Goal: Task Accomplishment & Management: Manage account settings

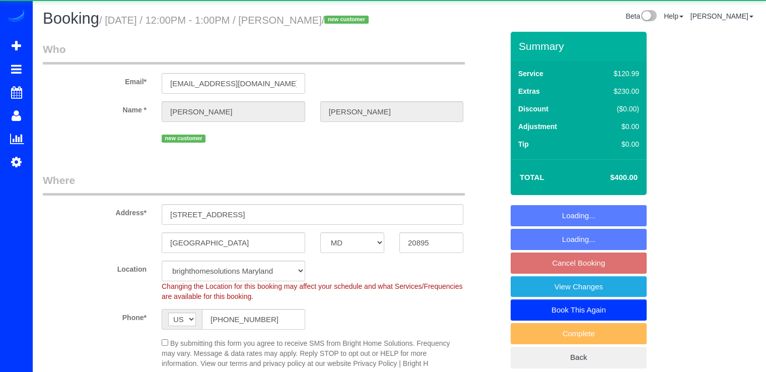
select select "MD"
select select "2"
select select "spot3"
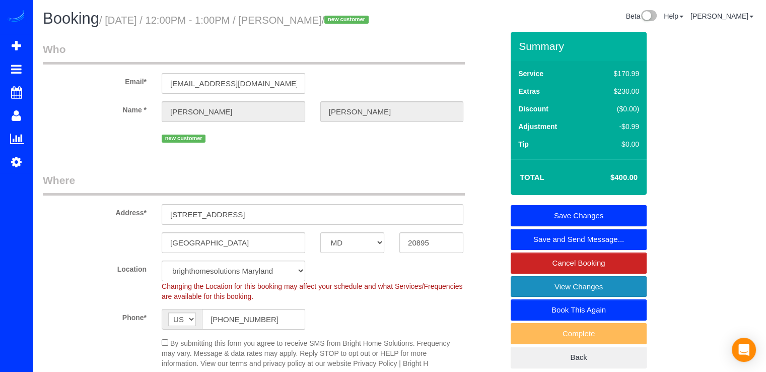
click at [528, 297] on link "View Changes" at bounding box center [579, 286] width 136 height 21
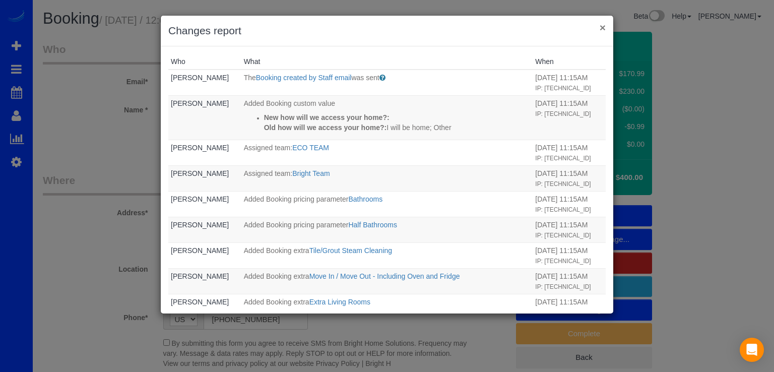
click at [604, 24] on button "×" at bounding box center [602, 27] width 6 height 11
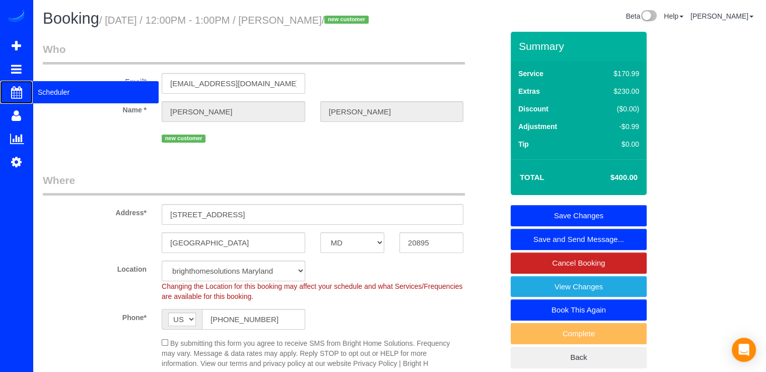
click at [38, 92] on span "Scheduler" at bounding box center [96, 92] width 126 height 23
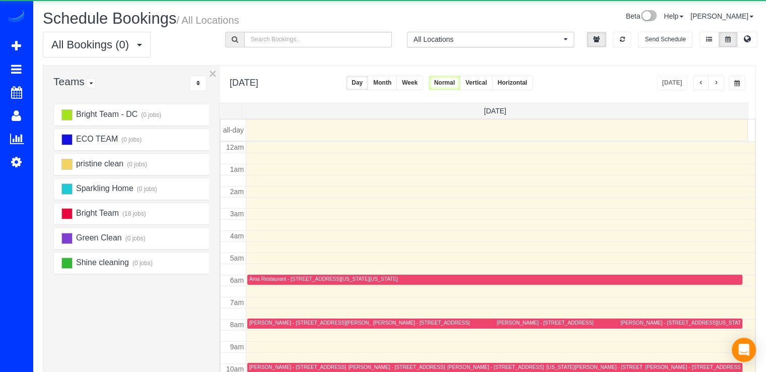
scroll to position [132, 0]
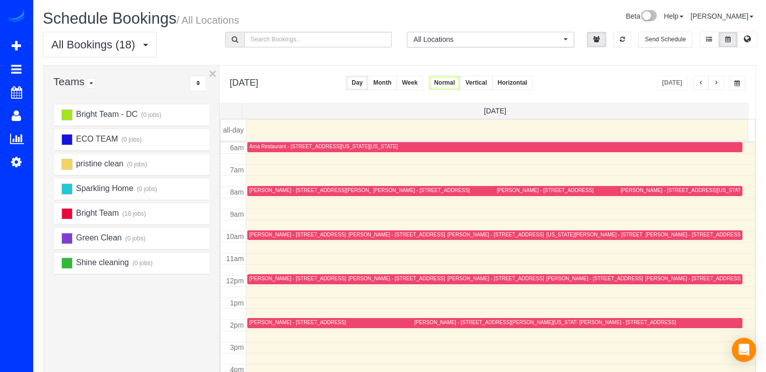
click at [699, 81] on span "button" at bounding box center [701, 83] width 5 height 6
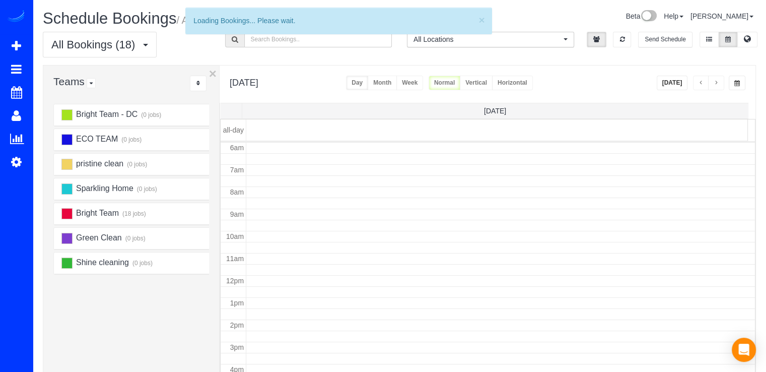
click at [699, 81] on span "button" at bounding box center [701, 83] width 5 height 6
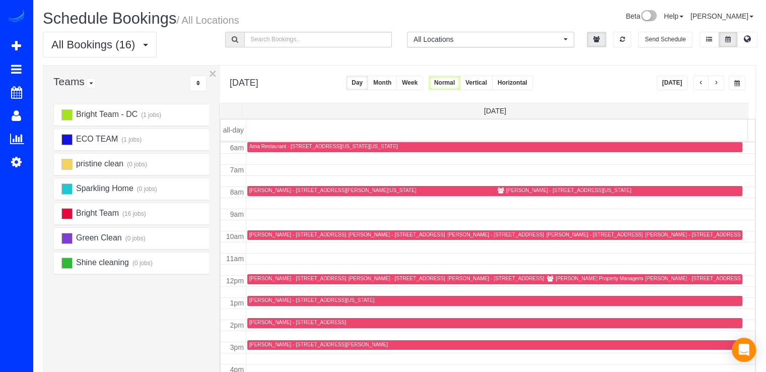
click at [699, 81] on span "button" at bounding box center [701, 83] width 5 height 6
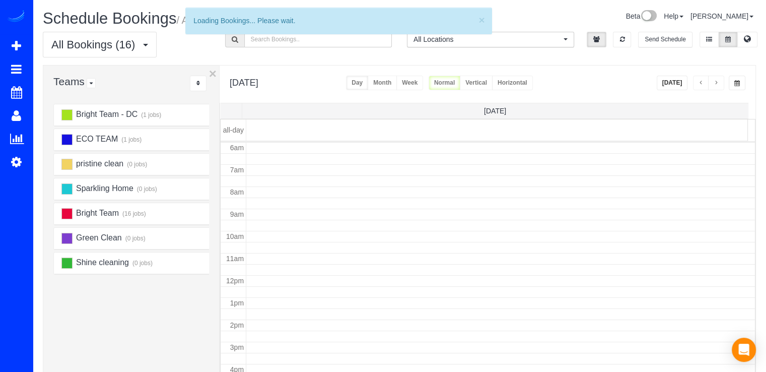
click at [699, 81] on span "button" at bounding box center [701, 83] width 5 height 6
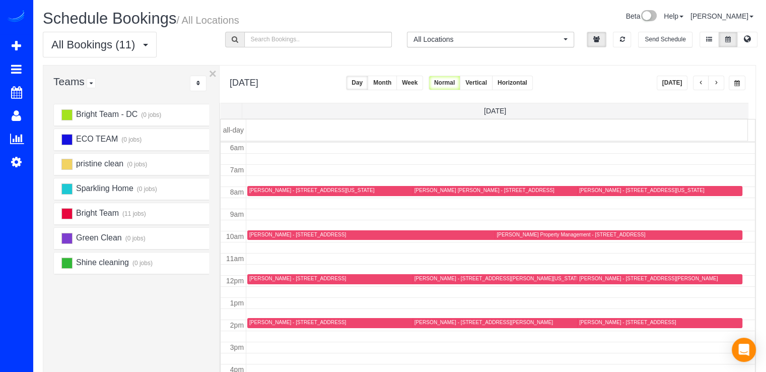
click at [699, 82] on span "button" at bounding box center [701, 83] width 5 height 6
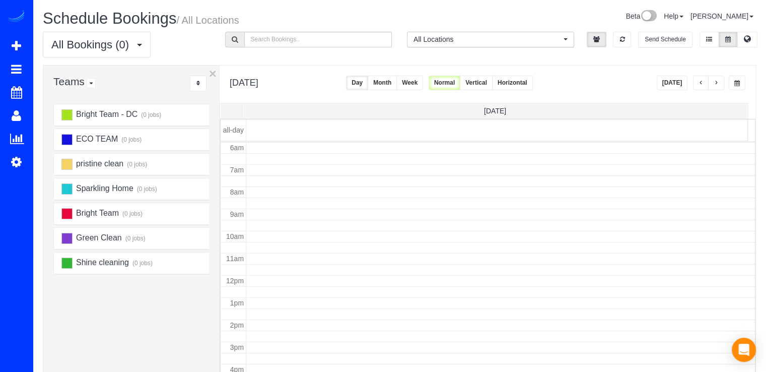
click at [699, 82] on span "button" at bounding box center [701, 83] width 5 height 6
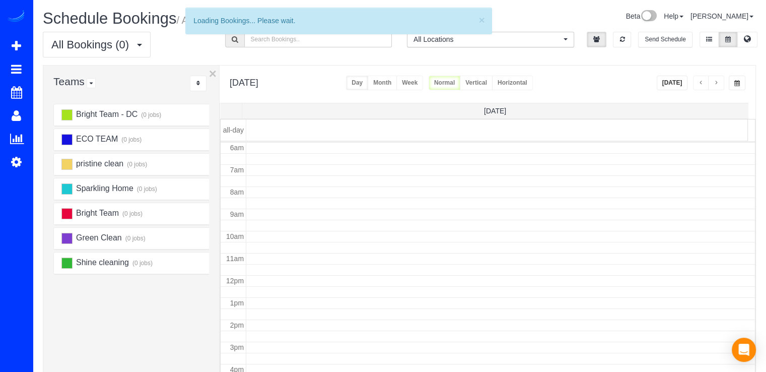
click at [699, 82] on span "button" at bounding box center [701, 83] width 5 height 6
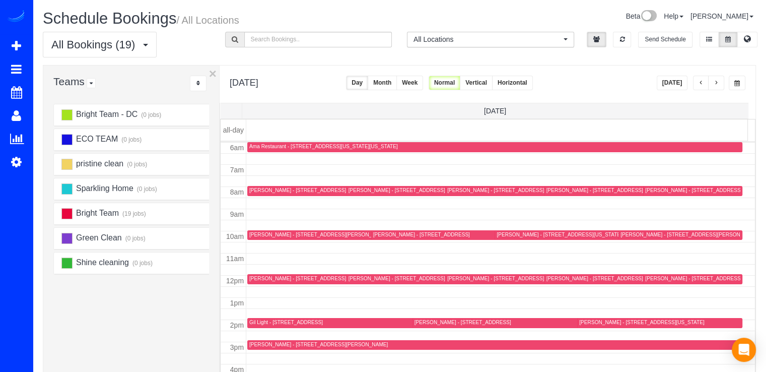
click at [720, 80] on button "button" at bounding box center [716, 83] width 16 height 15
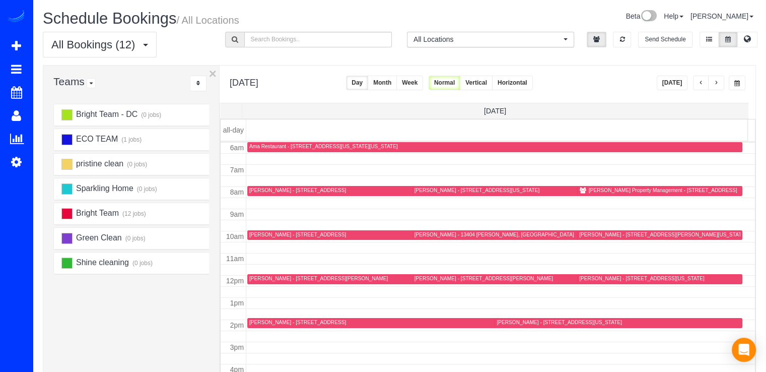
click at [716, 76] on button "button" at bounding box center [716, 83] width 16 height 15
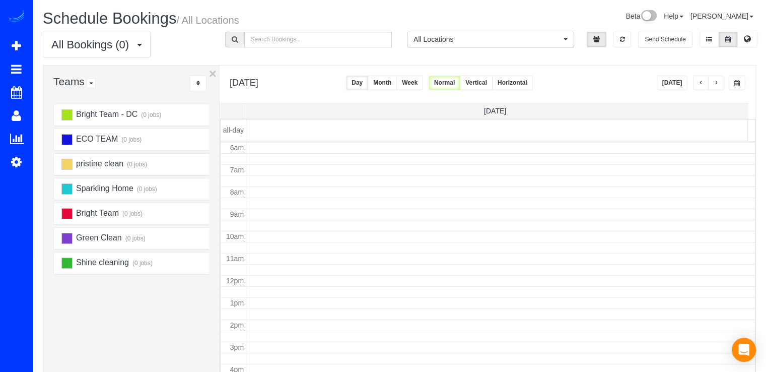
click at [716, 76] on button "button" at bounding box center [716, 83] width 16 height 15
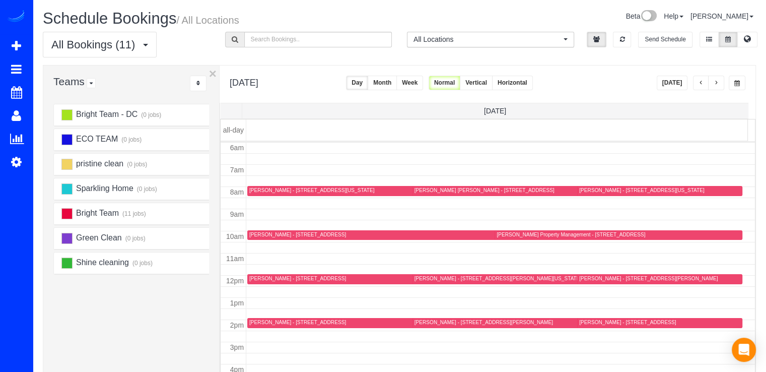
click at [711, 85] on button "button" at bounding box center [716, 83] width 16 height 15
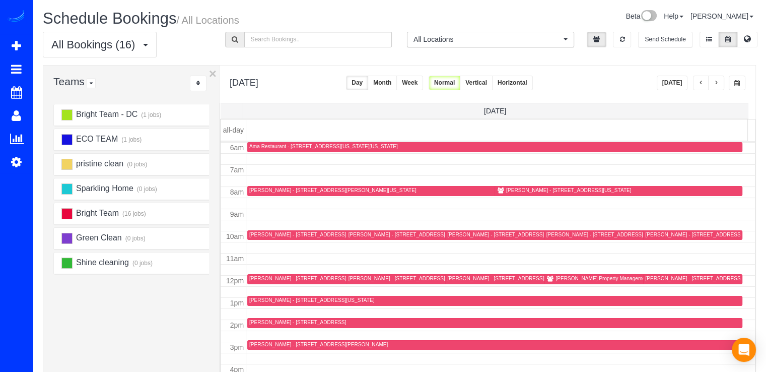
click at [702, 85] on span "button" at bounding box center [701, 83] width 5 height 6
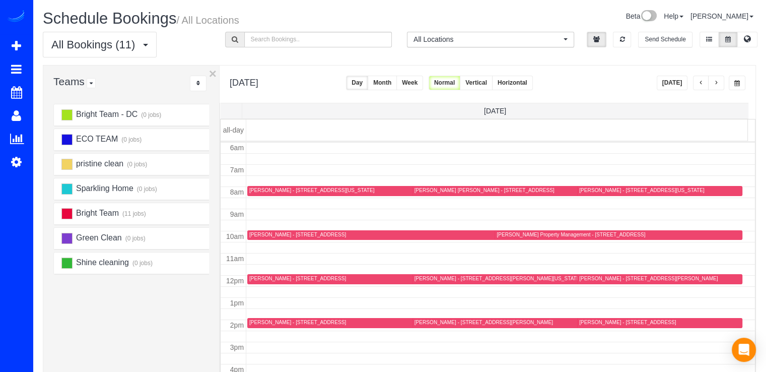
click at [703, 85] on button "button" at bounding box center [701, 83] width 16 height 15
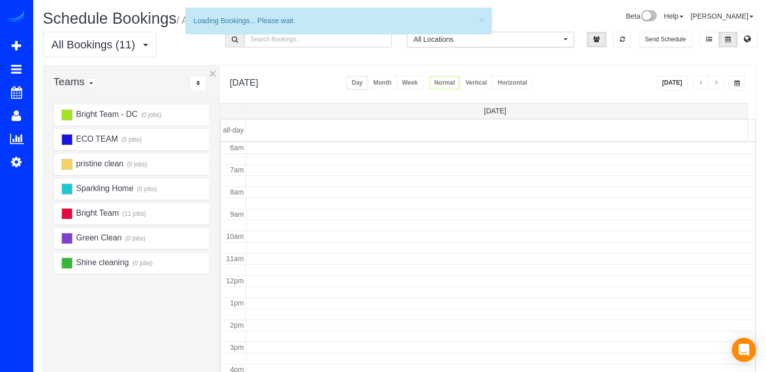
click at [703, 85] on span "button" at bounding box center [701, 83] width 5 height 6
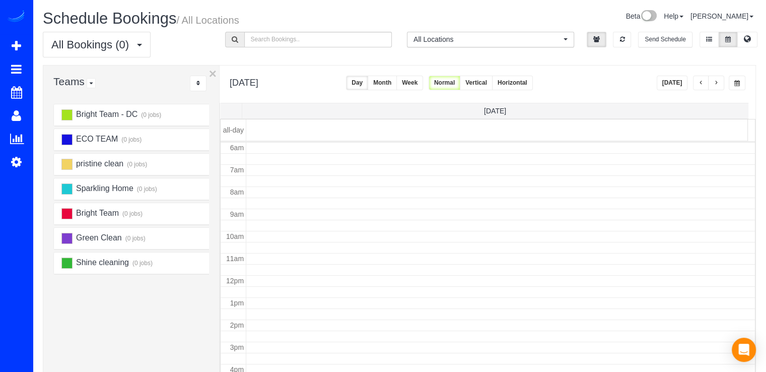
click at [703, 85] on span "button" at bounding box center [701, 83] width 5 height 6
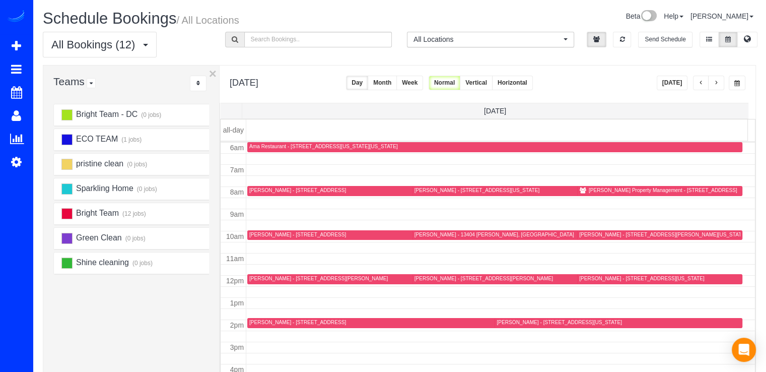
click at [720, 79] on button "button" at bounding box center [716, 83] width 16 height 15
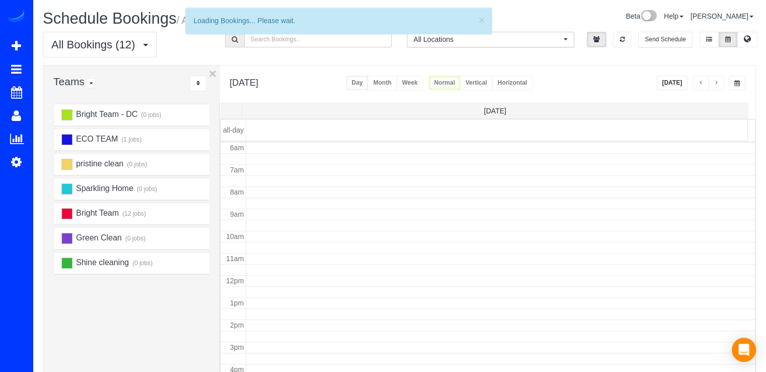
click at [720, 79] on button "button" at bounding box center [716, 83] width 16 height 15
click at [719, 79] on button "button" at bounding box center [716, 83] width 16 height 15
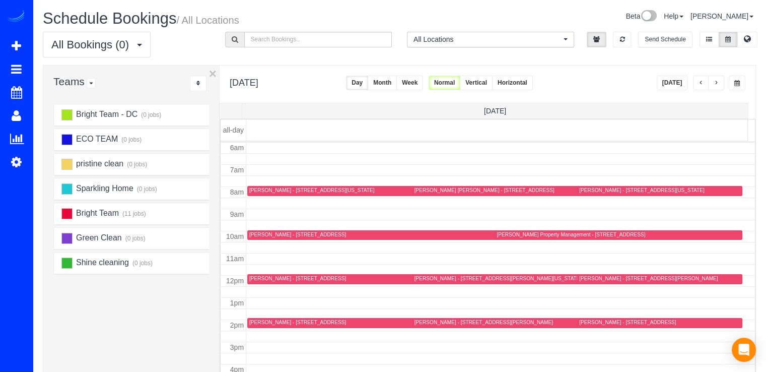
click at [719, 79] on button "button" at bounding box center [716, 83] width 16 height 15
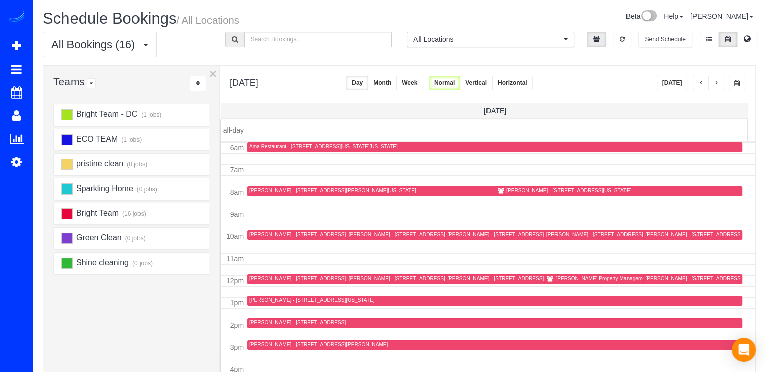
click at [719, 79] on button "button" at bounding box center [716, 83] width 16 height 15
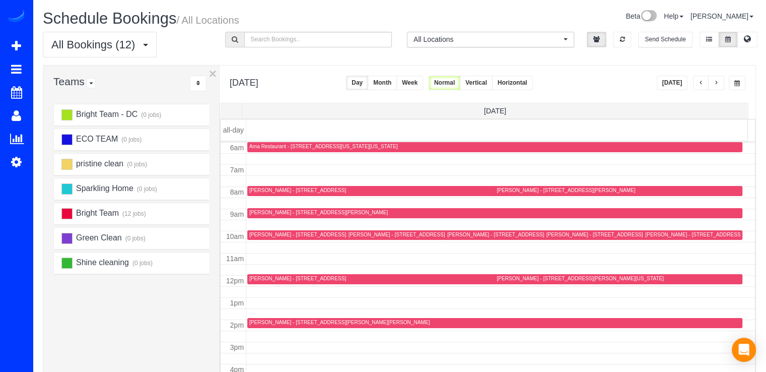
click at [665, 81] on button "[DATE]" at bounding box center [672, 83] width 31 height 15
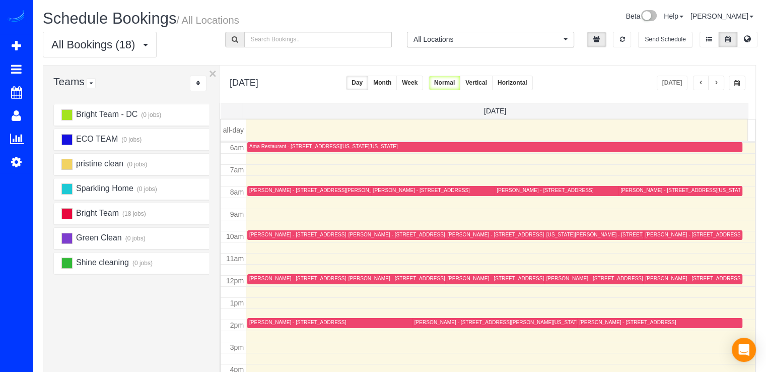
click at [252, 275] on div "[PERSON_NAME] - [STREET_ADDRESS]" at bounding box center [297, 278] width 97 height 7
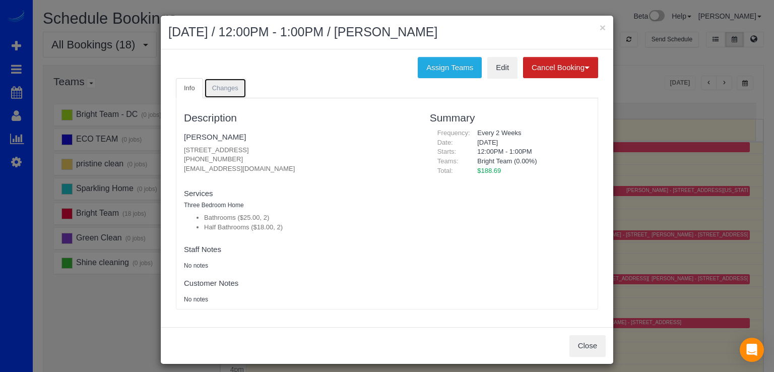
click at [218, 91] on link "Changes" at bounding box center [225, 88] width 42 height 21
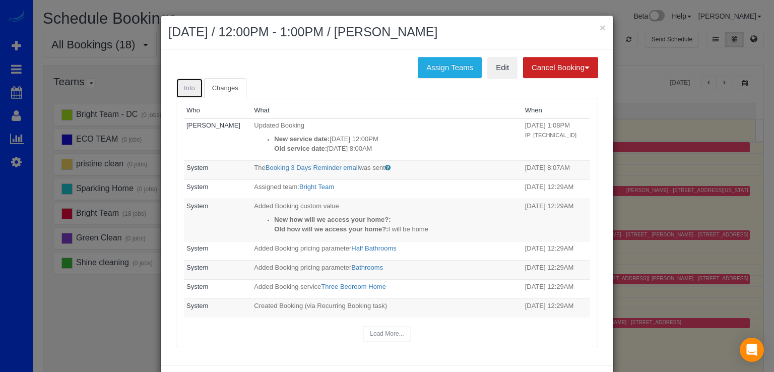
click at [184, 87] on span "Info" at bounding box center [189, 88] width 11 height 8
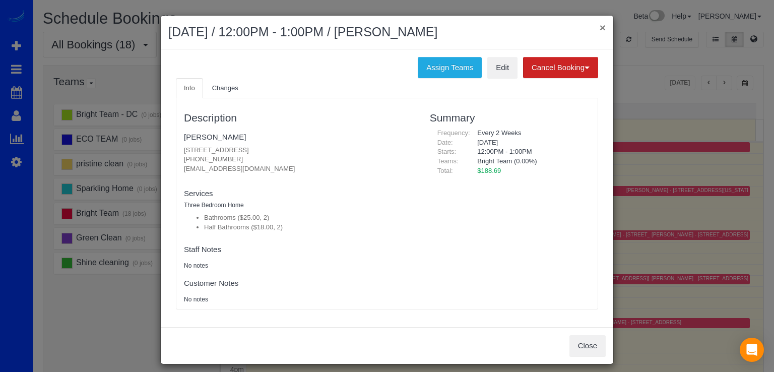
click at [599, 23] on button "×" at bounding box center [602, 27] width 6 height 11
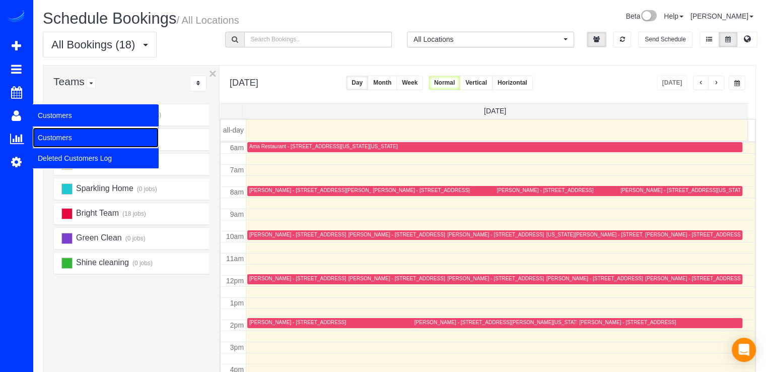
click at [52, 136] on link "Customers" at bounding box center [96, 137] width 126 height 20
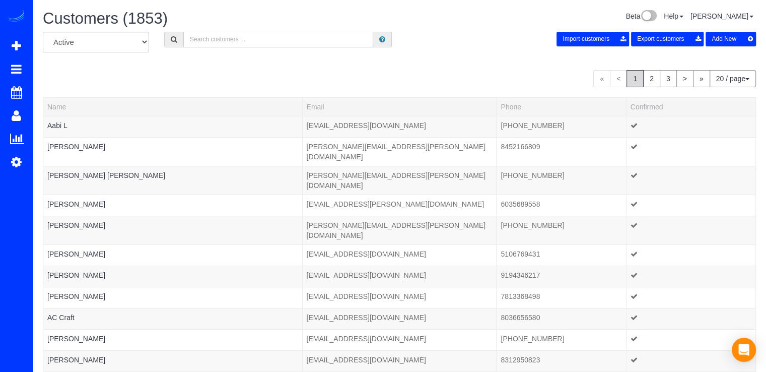
click at [212, 44] on input "text" at bounding box center [278, 40] width 190 height 16
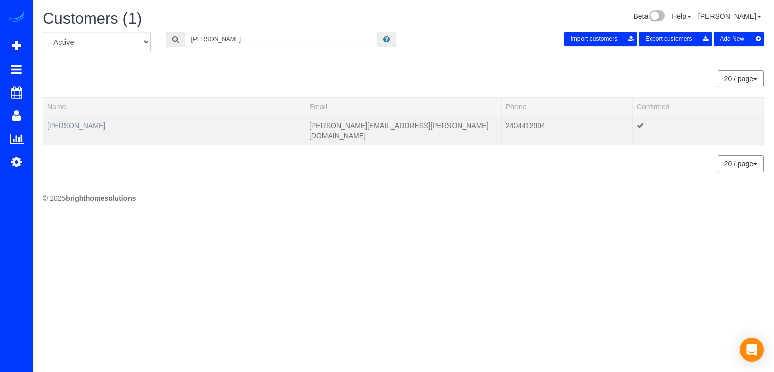
type input "greg c"
click at [62, 126] on link "Greg Cho" at bounding box center [76, 125] width 58 height 8
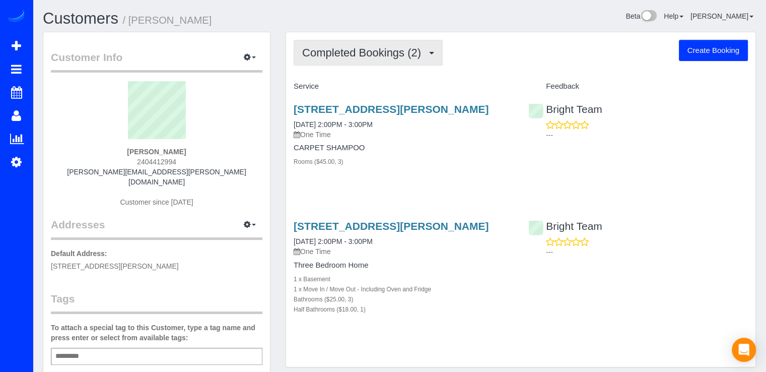
click at [337, 41] on button "Completed Bookings (2)" at bounding box center [368, 53] width 149 height 26
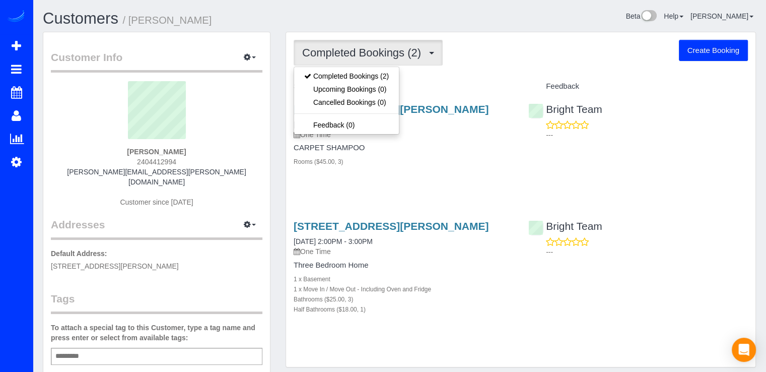
click at [483, 77] on div "Completed Bookings (2) Completed Bookings (2) Upcoming Bookings (0) Cancelled B…" at bounding box center [520, 199] width 469 height 334
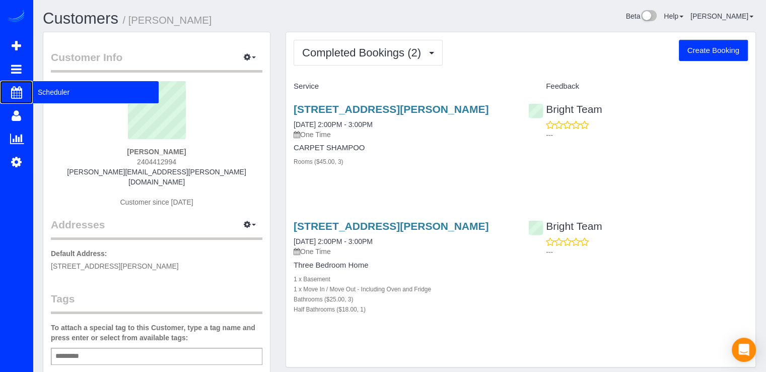
click at [56, 86] on span "Scheduler" at bounding box center [96, 92] width 126 height 23
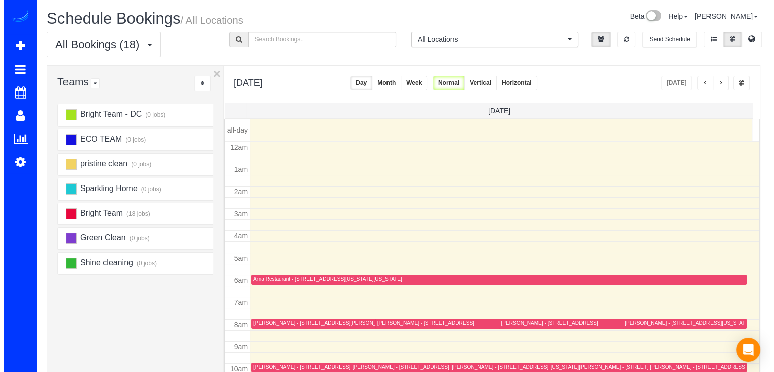
scroll to position [132, 0]
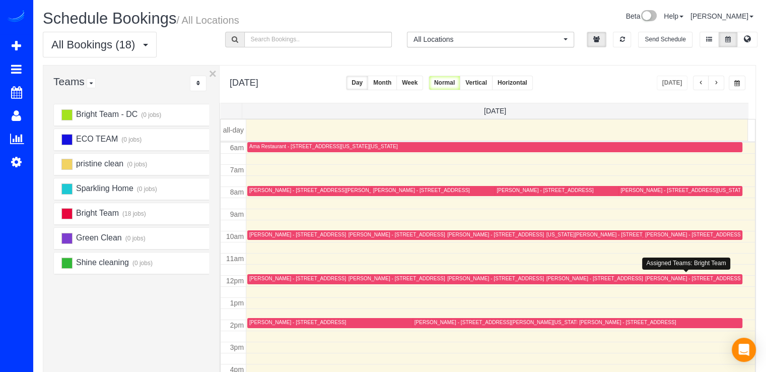
click at [656, 275] on div "[PERSON_NAME] - [STREET_ADDRESS]" at bounding box center [693, 278] width 97 height 7
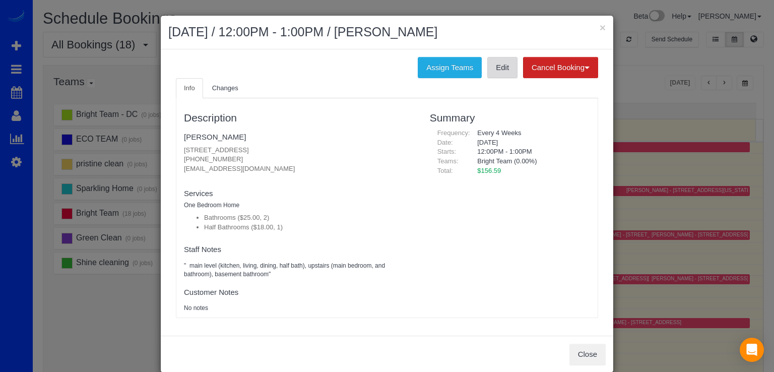
click at [494, 73] on link "Edit" at bounding box center [502, 67] width 30 height 21
click at [219, 134] on link "Rebecca Davis" at bounding box center [215, 136] width 62 height 9
click at [488, 72] on link "Edit" at bounding box center [502, 67] width 30 height 21
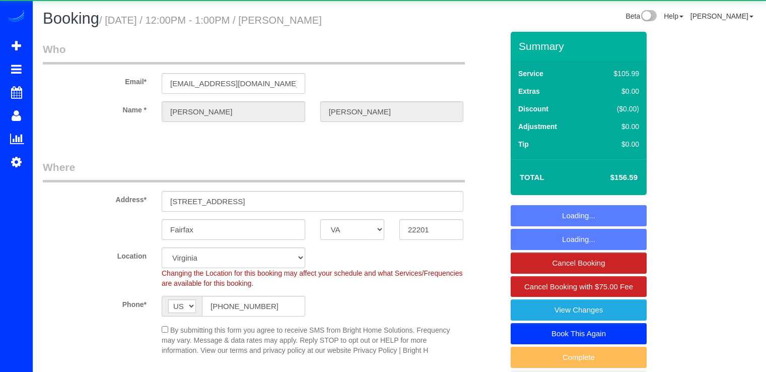
select select "VA"
select select "2"
select select "1"
select select "spot1"
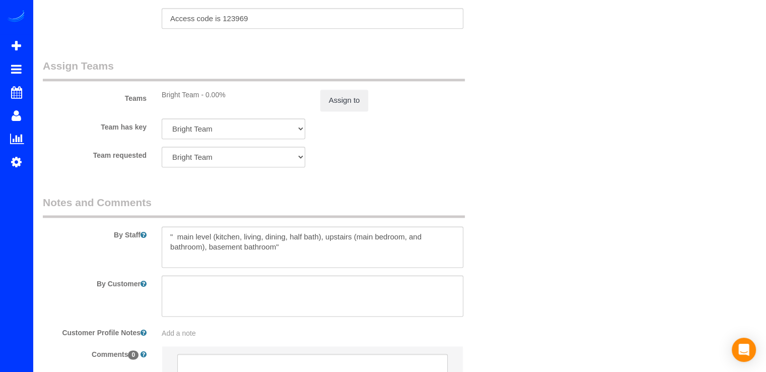
scroll to position [1351, 0]
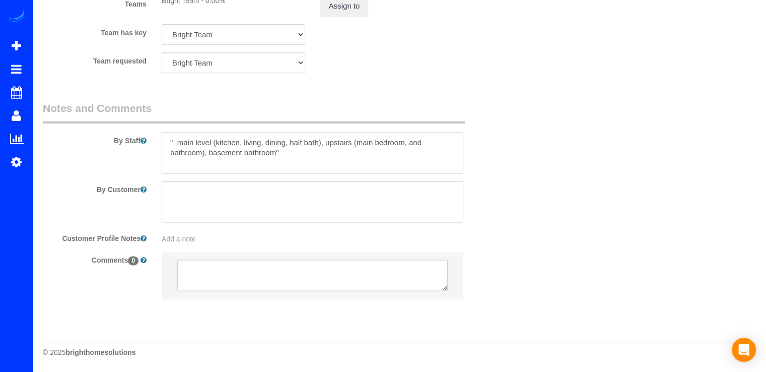
click at [270, 156] on textarea at bounding box center [313, 152] width 302 height 41
click at [298, 160] on textarea at bounding box center [313, 152] width 302 height 41
type textarea "" main level (kitchen, living, dining, half bath), upstairs (main bedroom, and …"
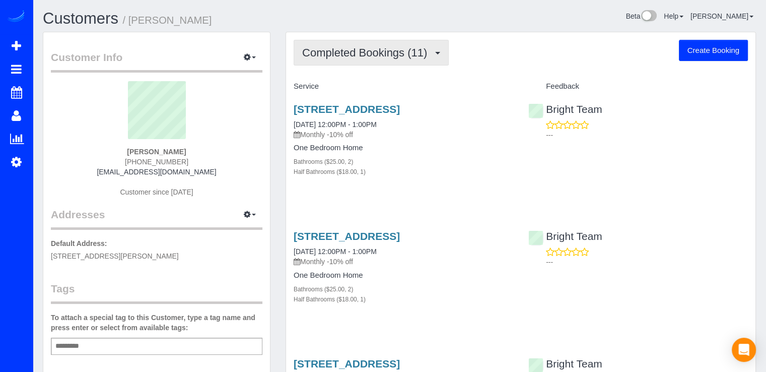
click at [405, 56] on span "Completed Bookings (11)" at bounding box center [367, 52] width 130 height 13
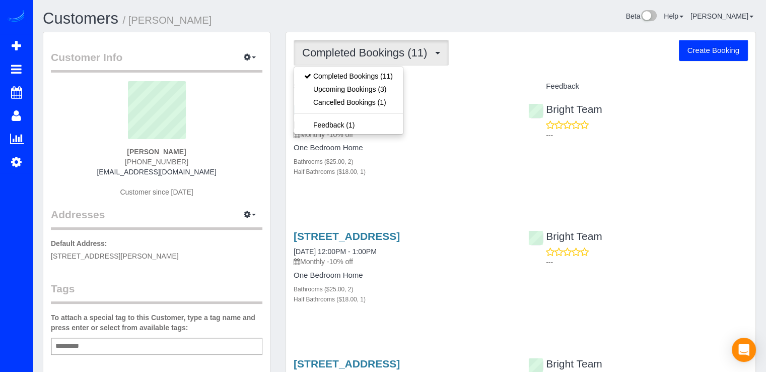
click at [448, 79] on div "Service" at bounding box center [403, 86] width 235 height 17
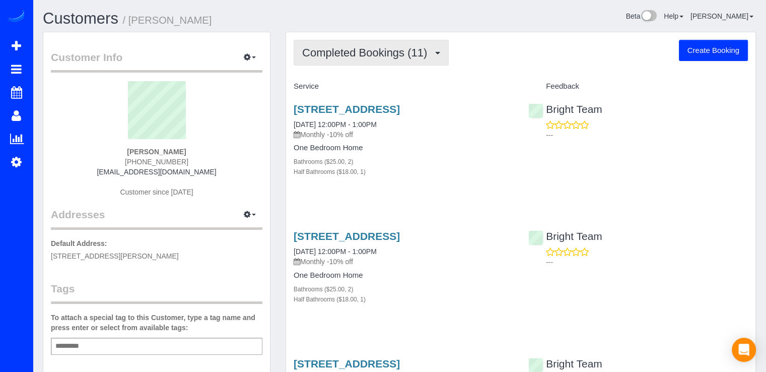
click at [407, 62] on button "Completed Bookings (11)" at bounding box center [371, 53] width 155 height 26
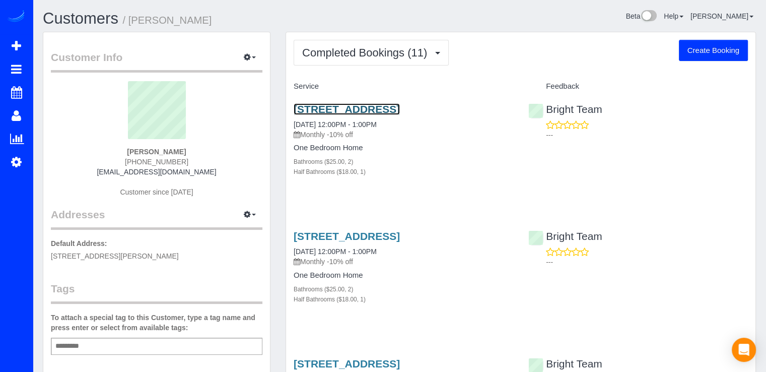
click at [351, 110] on link "3166 Ellenwood Drive, Fairfax, VA 22201" at bounding box center [347, 109] width 106 height 12
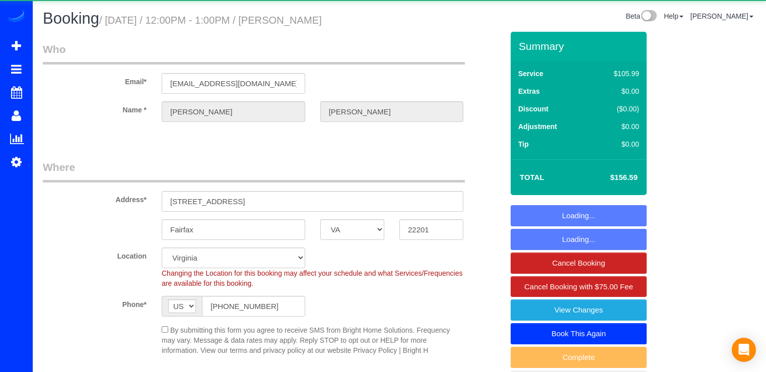
select select "VA"
select select "object:823"
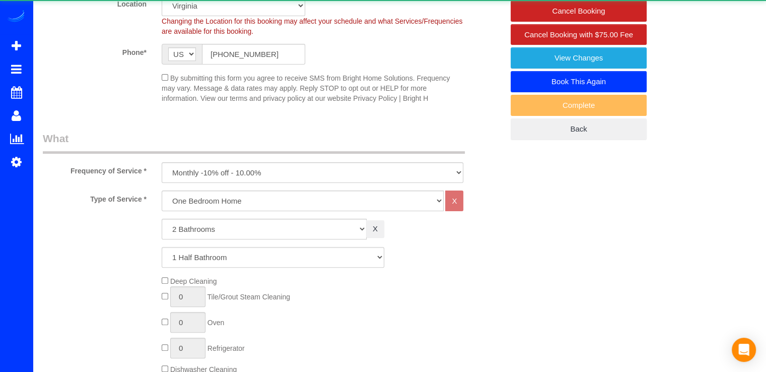
select select "spot1"
select select "2"
select select "1"
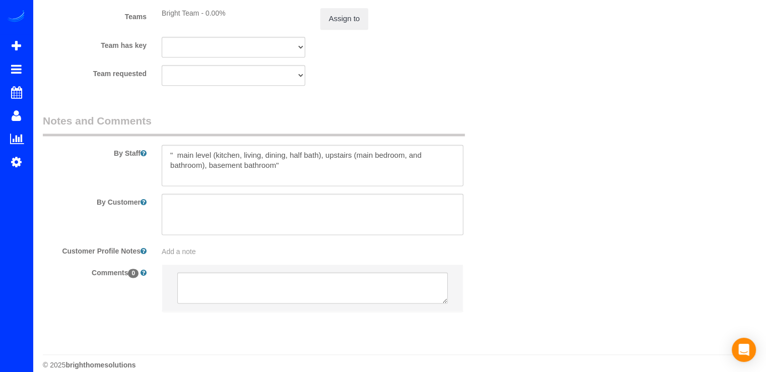
scroll to position [1351, 0]
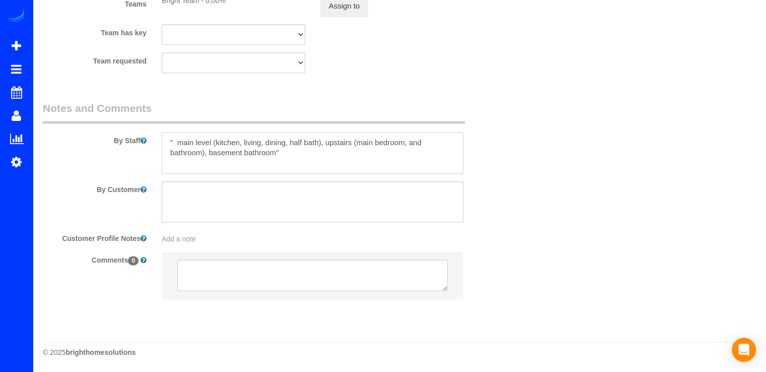
click at [318, 159] on textarea at bounding box center [313, 152] width 302 height 41
paste textarea "Access code is 123969"
click at [168, 139] on textarea at bounding box center [313, 152] width 302 height 41
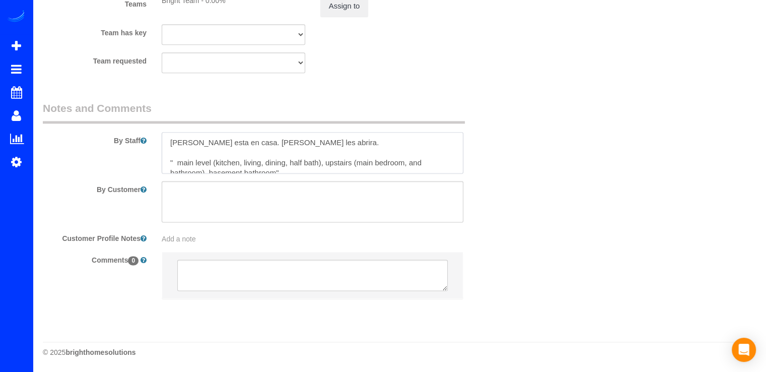
drag, startPoint x: 182, startPoint y: 143, endPoint x: 173, endPoint y: 143, distance: 8.6
click at [173, 143] on textarea at bounding box center [313, 152] width 302 height 41
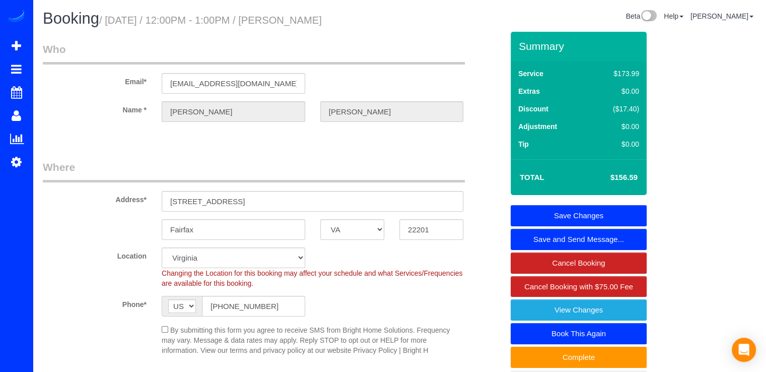
type textarea "Rebecca esta en casa. Ella les abrira. " main level (kitchen, living, dining, h…"
click at [580, 207] on link "Save Changes" at bounding box center [579, 215] width 136 height 21
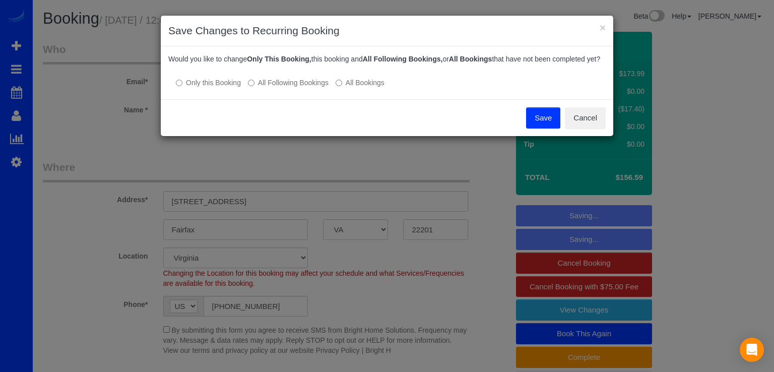
click at [260, 88] on label "All Following Bookings" at bounding box center [288, 83] width 81 height 10
click at [530, 123] on button "Save" at bounding box center [543, 117] width 34 height 21
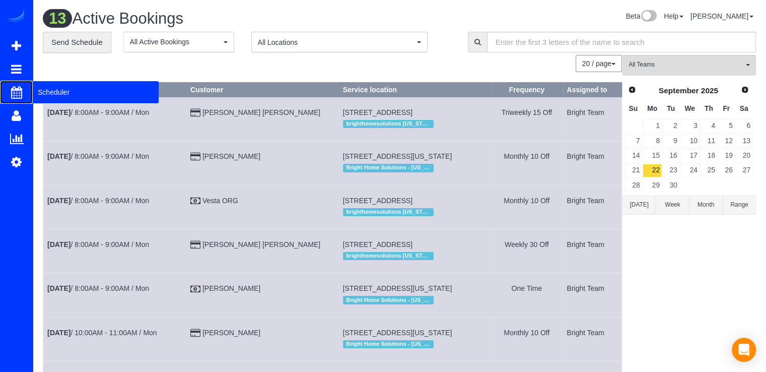
click at [75, 94] on span "Scheduler" at bounding box center [96, 92] width 126 height 23
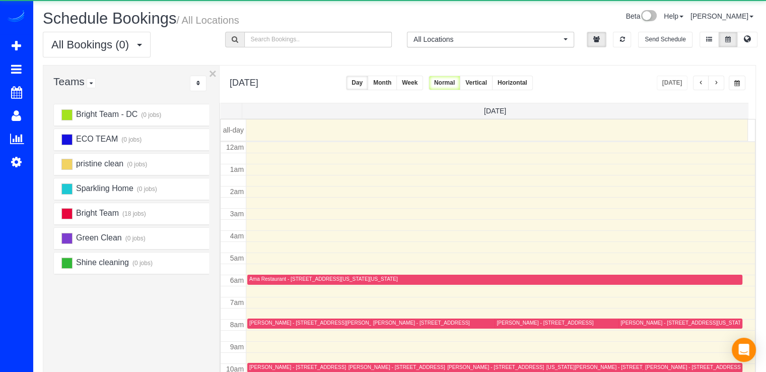
scroll to position [132, 0]
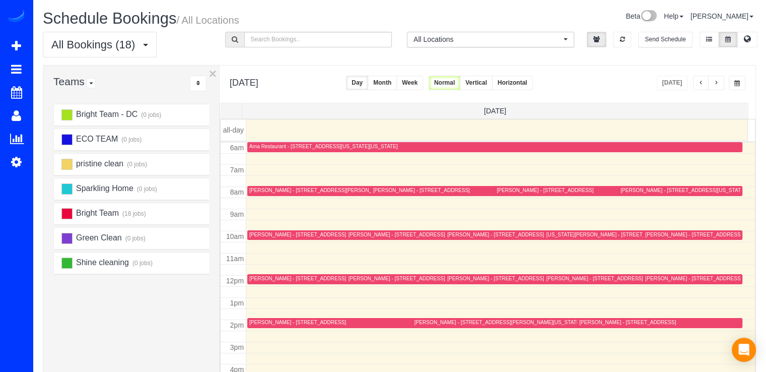
click at [721, 82] on button "button" at bounding box center [716, 83] width 16 height 15
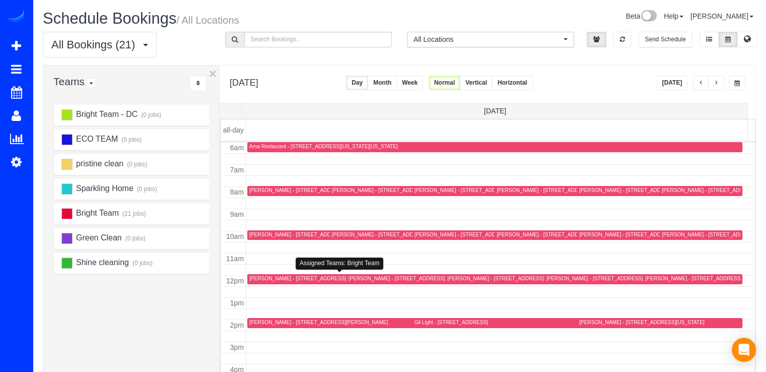
click at [259, 278] on div "Amy Fox - 5231 Massachusetts Ave, Bethesda, MD 20816" at bounding box center [311, 278] width 125 height 7
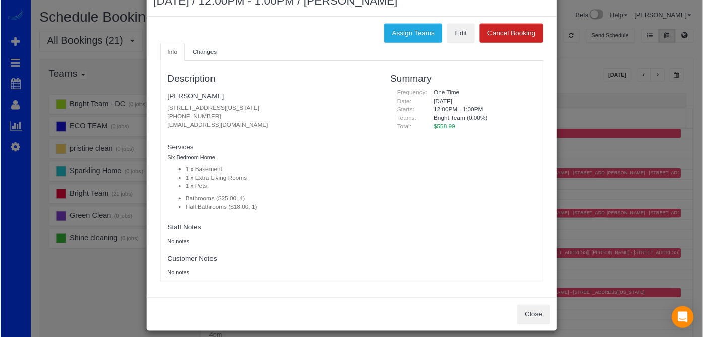
scroll to position [39, 0]
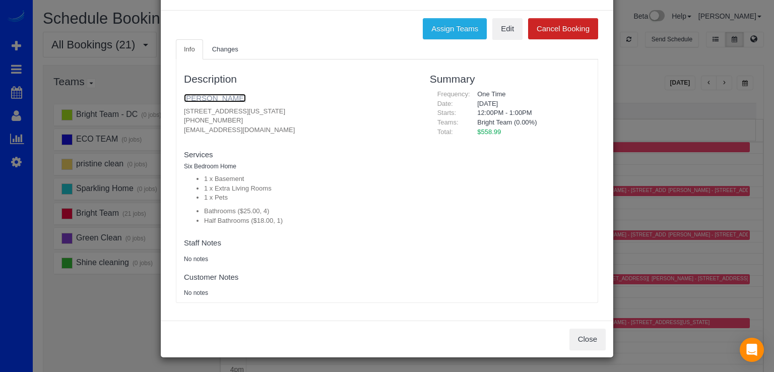
click at [194, 99] on link "[PERSON_NAME]" at bounding box center [215, 98] width 62 height 9
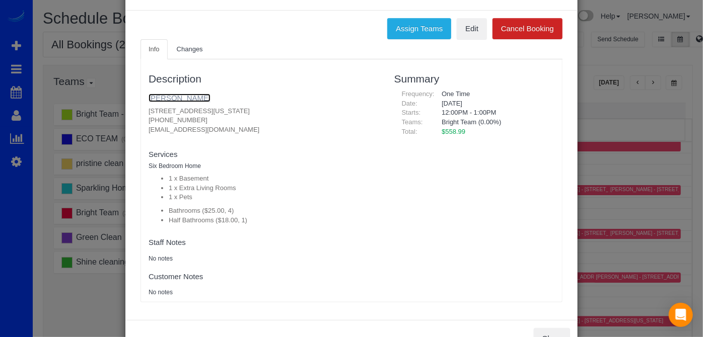
scroll to position [132, 0]
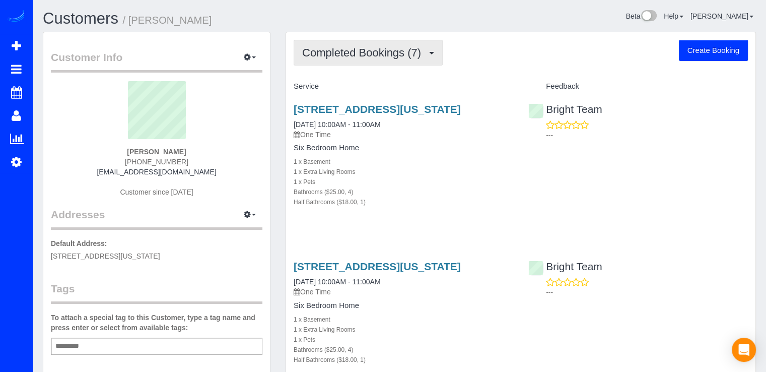
click at [342, 55] on span "Completed Bookings (7)" at bounding box center [364, 52] width 124 height 13
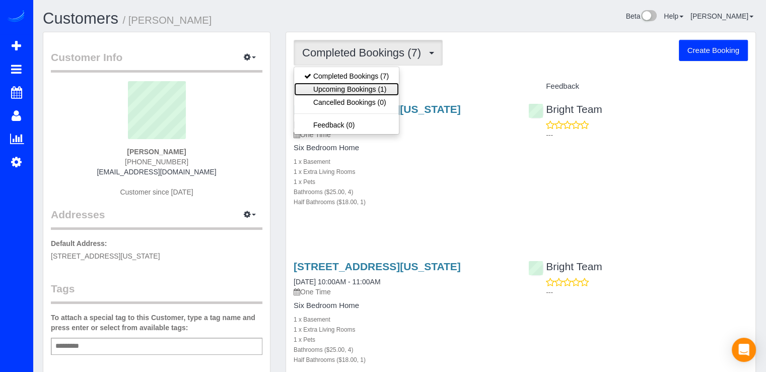
click at [347, 89] on link "Upcoming Bookings (1)" at bounding box center [346, 89] width 105 height 13
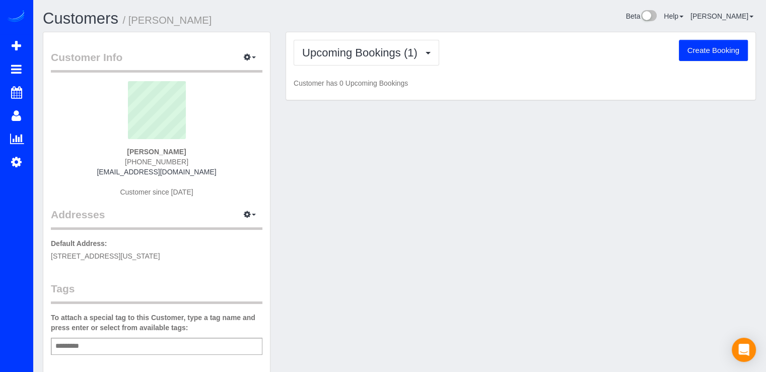
click at [347, 89] on div "Upcoming Bookings (1) Completed Bookings (7) Upcoming Bookings (1) Cancelled Bo…" at bounding box center [520, 66] width 469 height 68
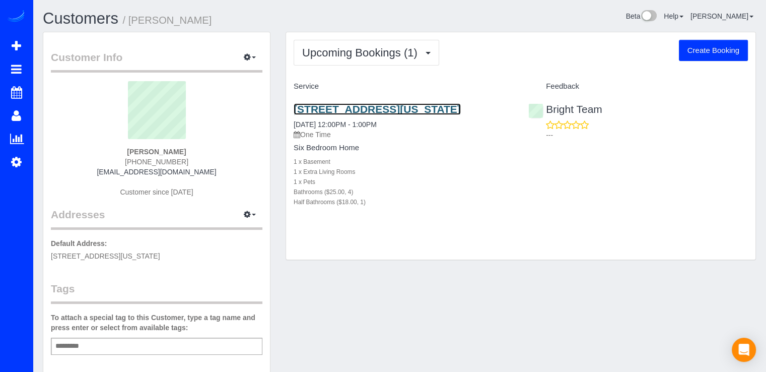
click at [349, 109] on link "5231 Massachusetts Ave, Bethesda, MD 20816" at bounding box center [377, 109] width 167 height 12
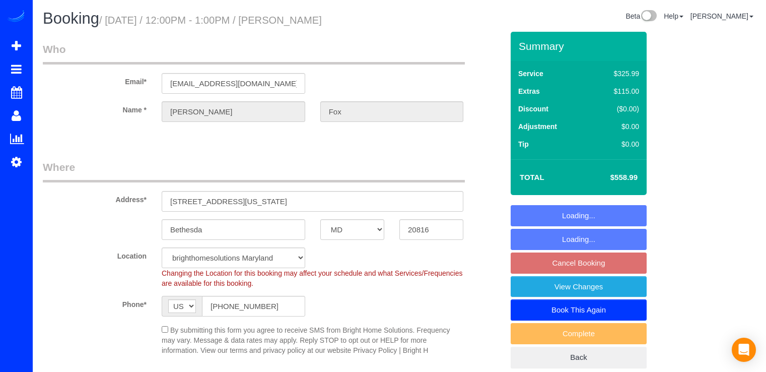
select select "MD"
select select "4"
select select "1"
select select "object:868"
select select "spot17"
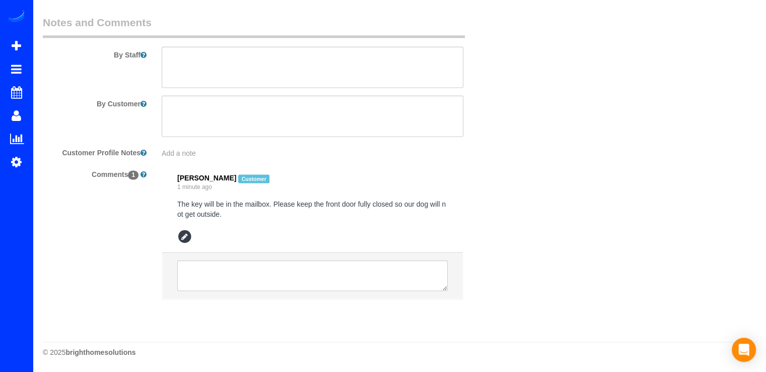
scroll to position [1470, 0]
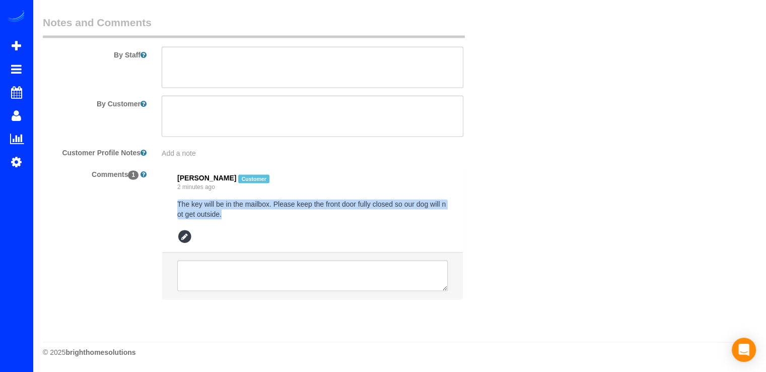
drag, startPoint x: 176, startPoint y: 203, endPoint x: 239, endPoint y: 212, distance: 63.5
click at [239, 212] on li "[PERSON_NAME] Customer 2 minutes ago The key will be in the mailbox. Please kee…" at bounding box center [312, 209] width 301 height 86
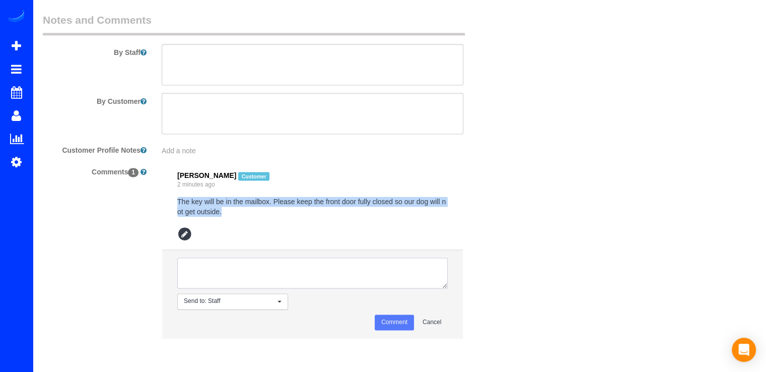
click at [199, 270] on textarea at bounding box center [312, 272] width 270 height 31
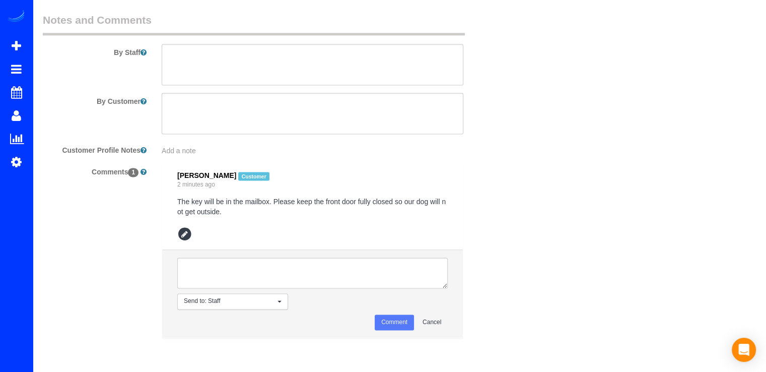
click at [208, 303] on span "Send to: Staff" at bounding box center [229, 301] width 91 height 9
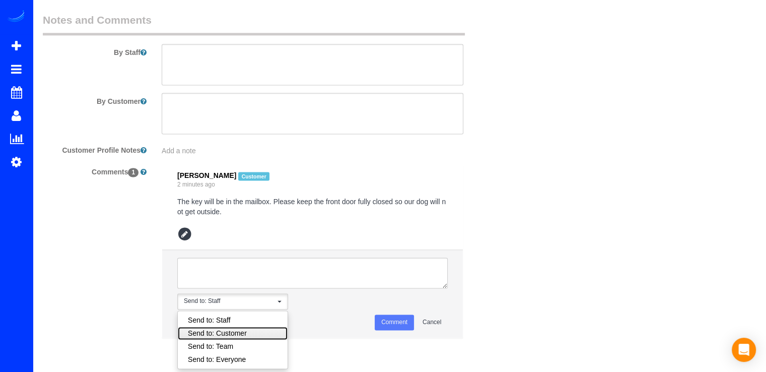
click at [231, 330] on link "Send to: Customer" at bounding box center [233, 332] width 110 height 13
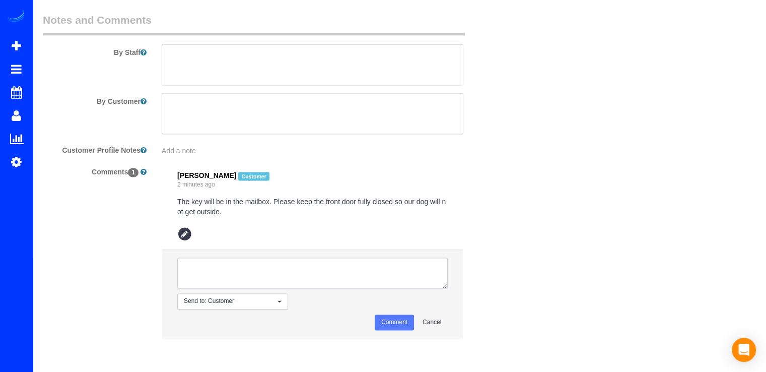
click at [227, 271] on textarea at bounding box center [312, 272] width 270 height 31
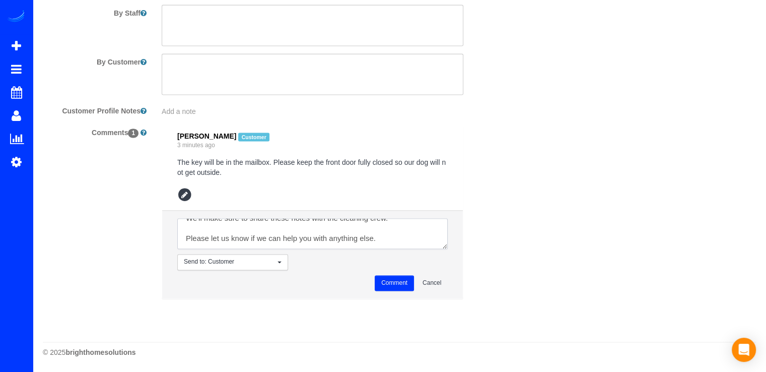
scroll to position [0, 0]
drag, startPoint x: 393, startPoint y: 240, endPoint x: 174, endPoint y: 201, distance: 222.0
click at [174, 201] on ul "[PERSON_NAME] Customer 3 minutes ago The key will be in the mailbox. Please kee…" at bounding box center [312, 211] width 301 height 174
type textarea "Hello [PERSON_NAME], Thanks for letting us know. We'll make sure to share these…"
click at [391, 278] on button "Comment" at bounding box center [394, 283] width 39 height 16
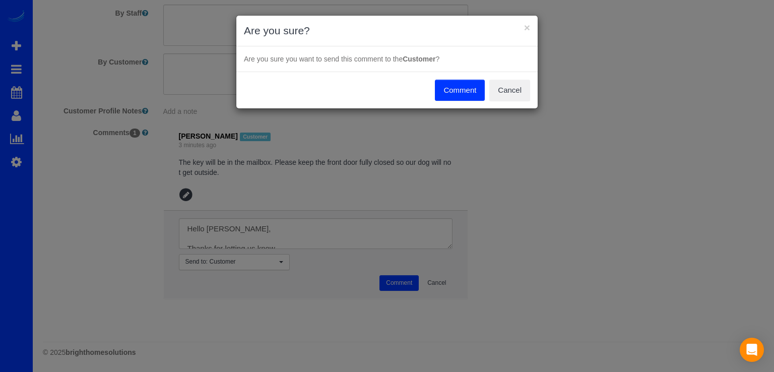
click at [447, 87] on button "Comment" at bounding box center [460, 90] width 50 height 21
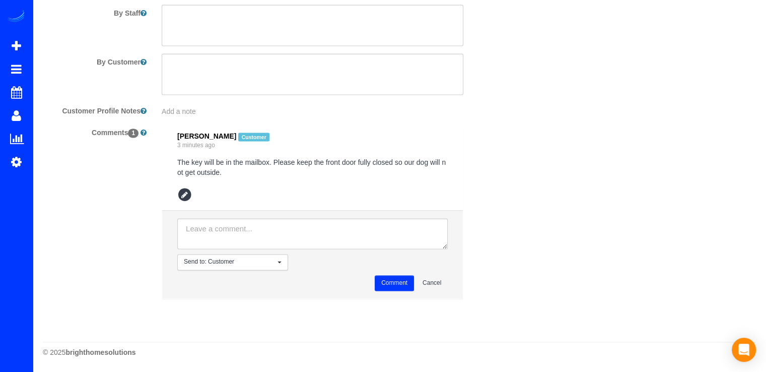
scroll to position [1511, 0]
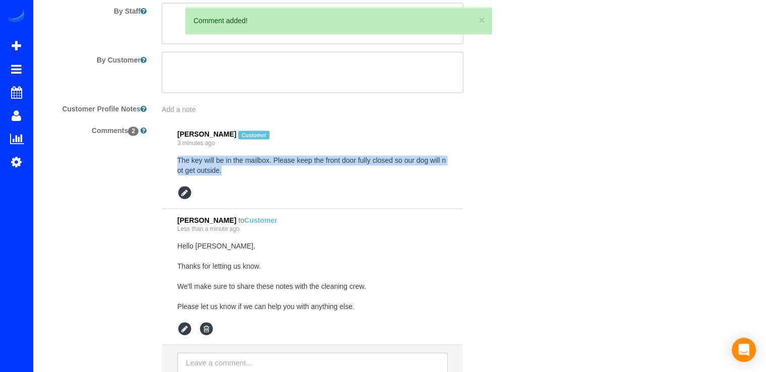
drag, startPoint x: 174, startPoint y: 163, endPoint x: 234, endPoint y: 174, distance: 61.0
click at [234, 174] on li "[PERSON_NAME] Customer 3 minutes ago The key will be in the mailbox. Please kee…" at bounding box center [312, 165] width 301 height 86
copy pre "The key will be in the mailbox. Please keep the front door fully closed so our …"
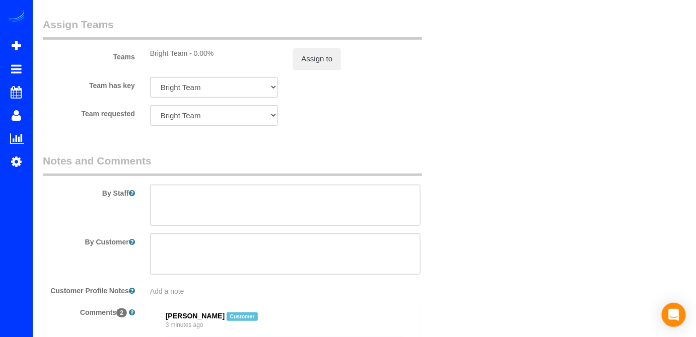
scroll to position [1373, 0]
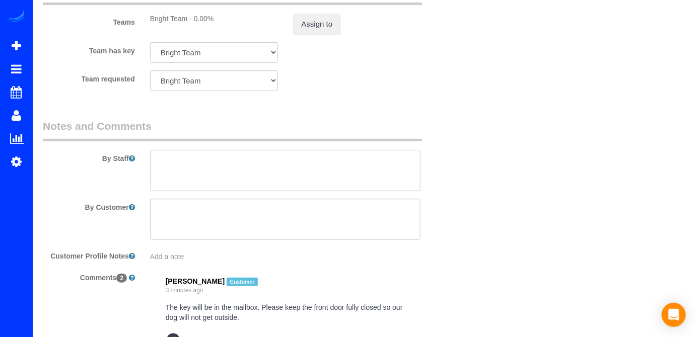
click at [194, 157] on textarea at bounding box center [285, 170] width 271 height 41
paste textarea "The key will be in the mailbox. Please keep the front door fully closed so our …"
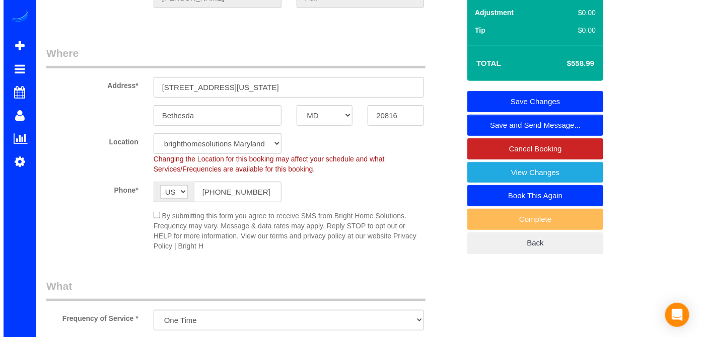
scroll to position [0, 0]
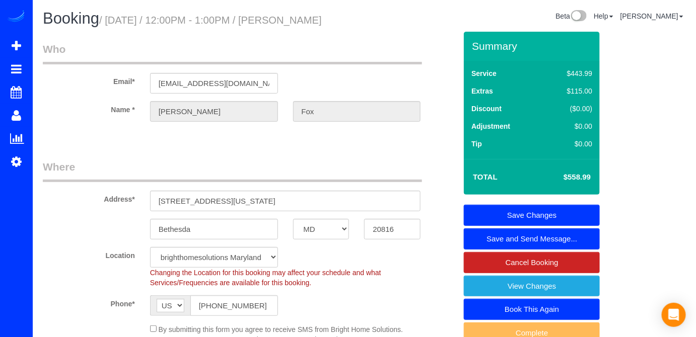
type textarea "The key will be in the mailbox. Please keep the front door fully closed so our …"
click at [545, 211] on link "Save Changes" at bounding box center [532, 215] width 136 height 21
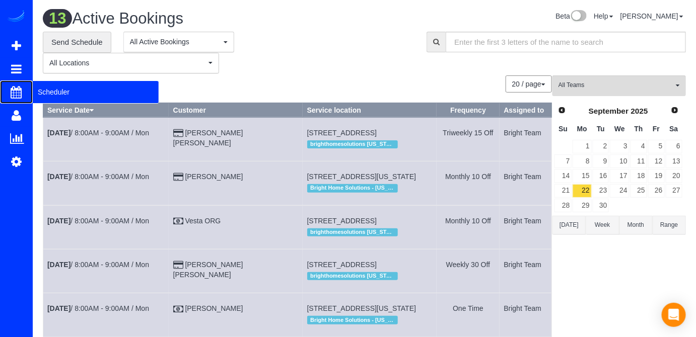
click at [35, 94] on span "Scheduler" at bounding box center [96, 92] width 126 height 23
